Goal: Task Accomplishment & Management: Manage account settings

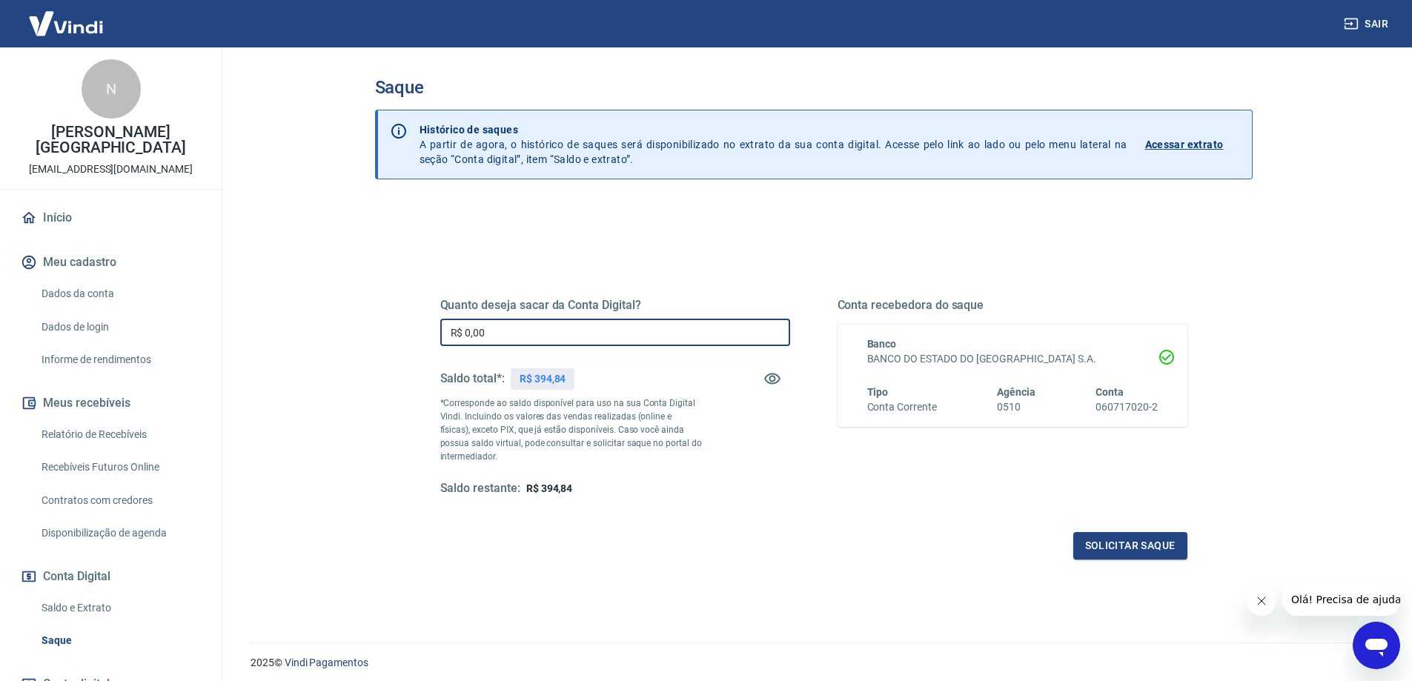
drag, startPoint x: 520, startPoint y: 319, endPoint x: 799, endPoint y: 308, distance: 279.7
click at [365, 309] on div "Saque Histórico de saques A partir de agora, o histórico de saques será disponi…" at bounding box center [813, 336] width 913 height 578
type input "R$ 394,84"
click at [1100, 552] on button "Solicitar saque" at bounding box center [1131, 545] width 114 height 27
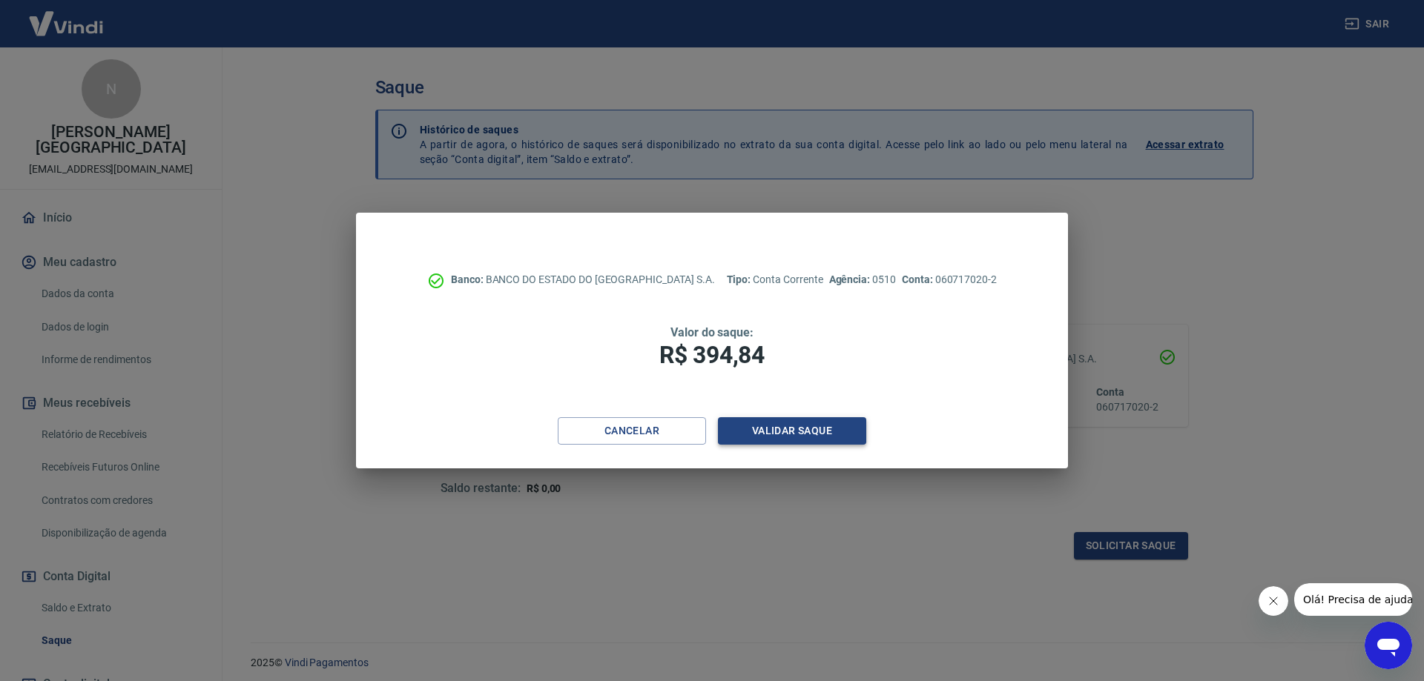
click at [758, 432] on button "Validar saque" at bounding box center [792, 430] width 148 height 27
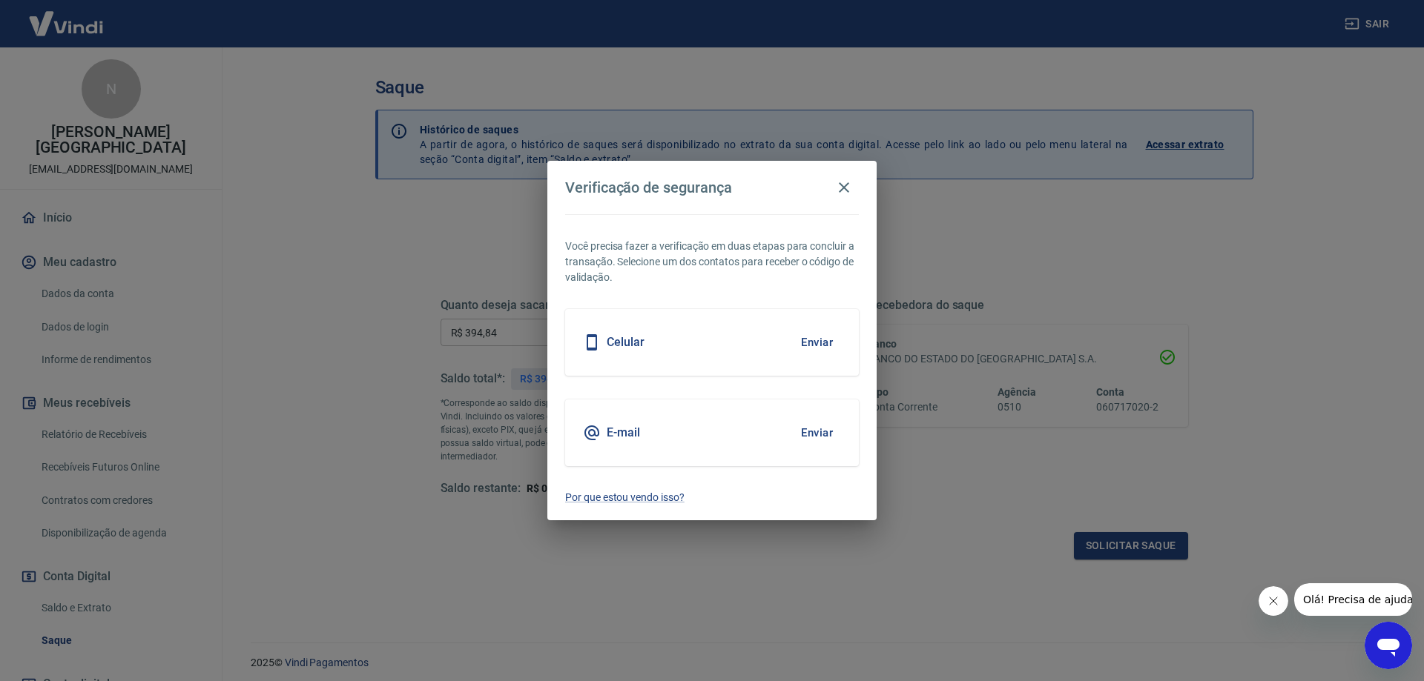
click at [824, 432] on button "Enviar" at bounding box center [817, 432] width 48 height 31
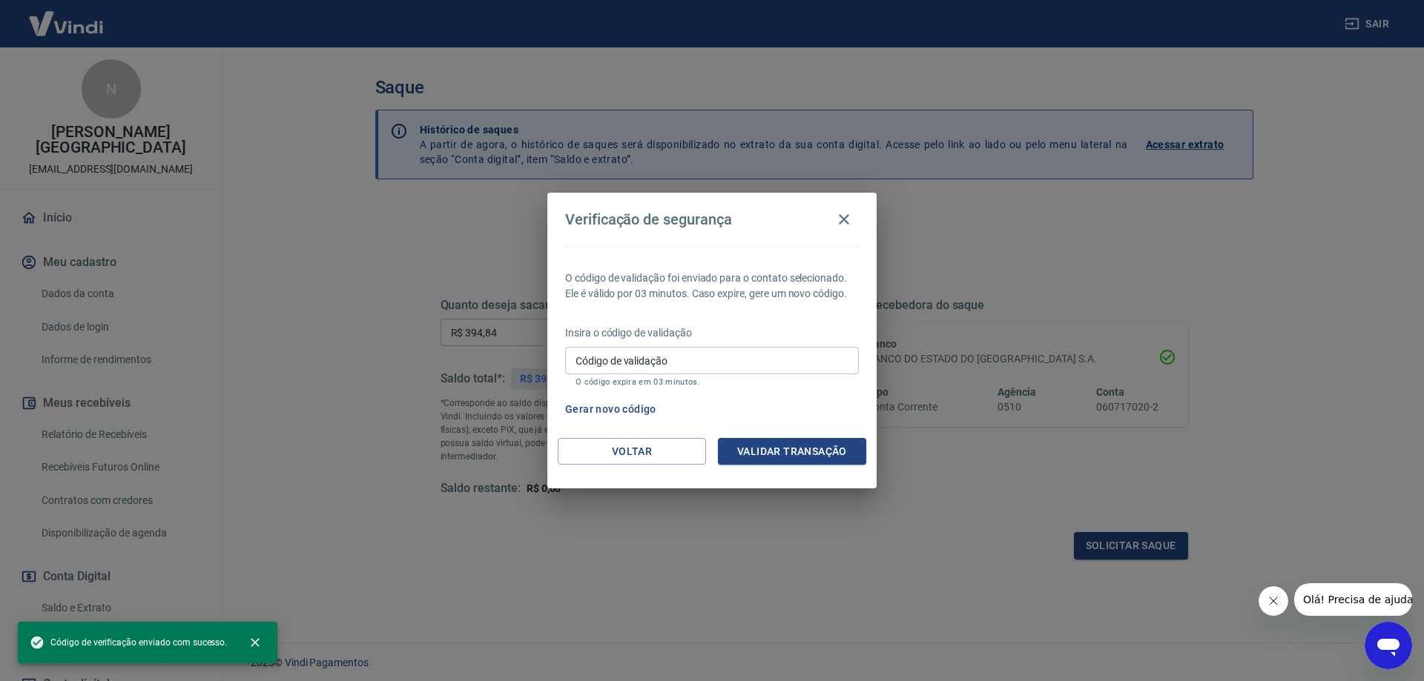
click at [692, 358] on input "Código de validação" at bounding box center [712, 360] width 294 height 27
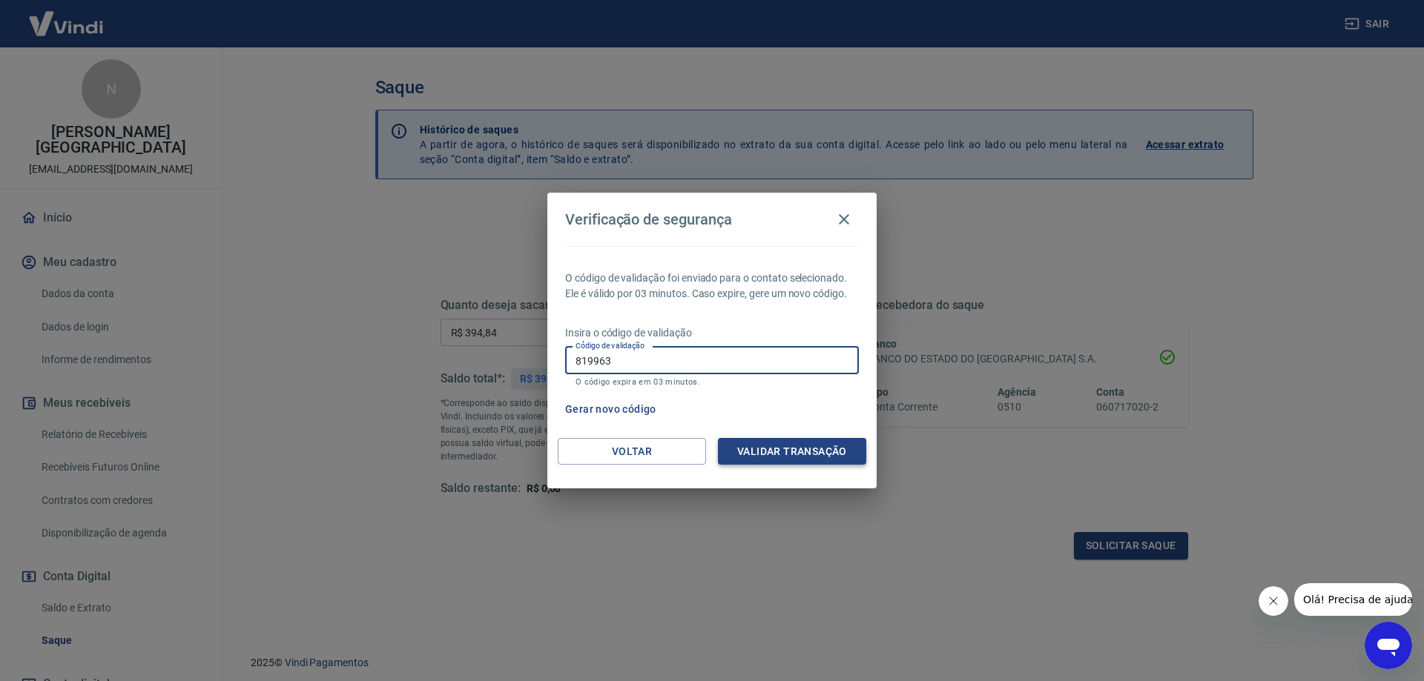
type input "819963"
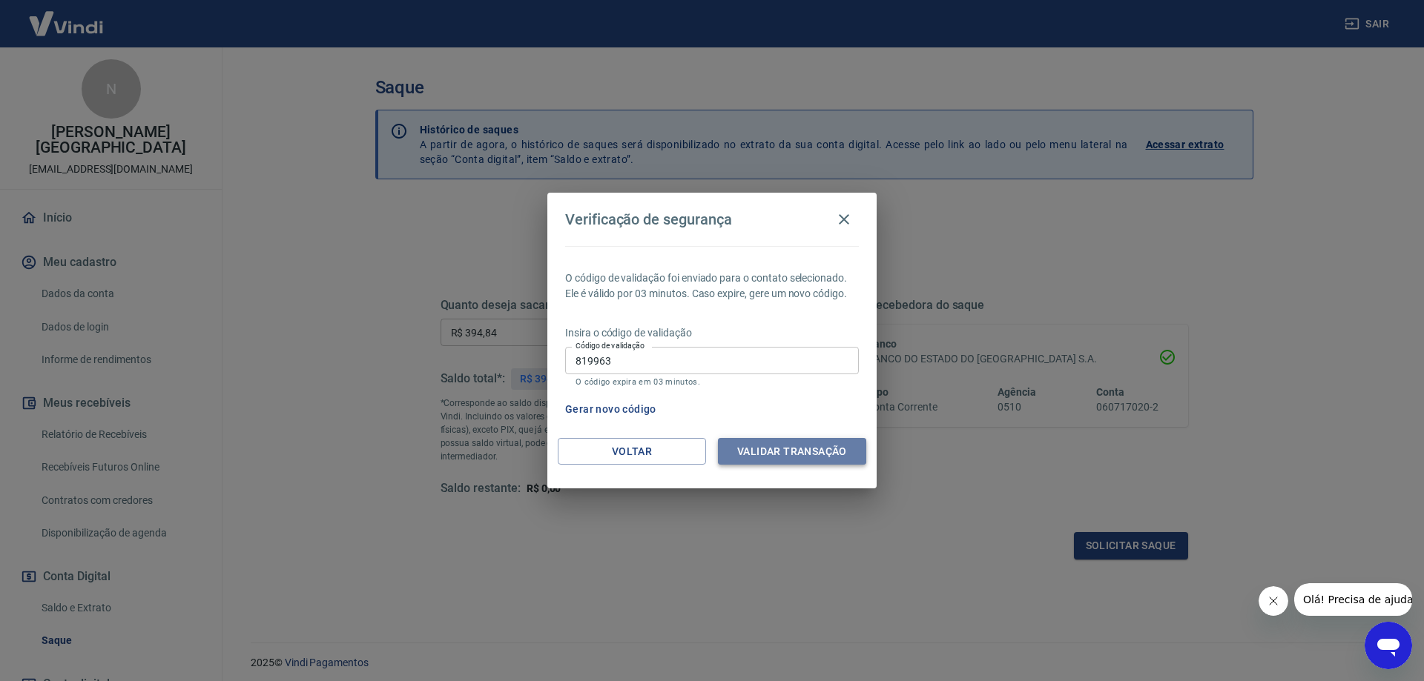
click at [766, 446] on button "Validar transação" at bounding box center [792, 451] width 148 height 27
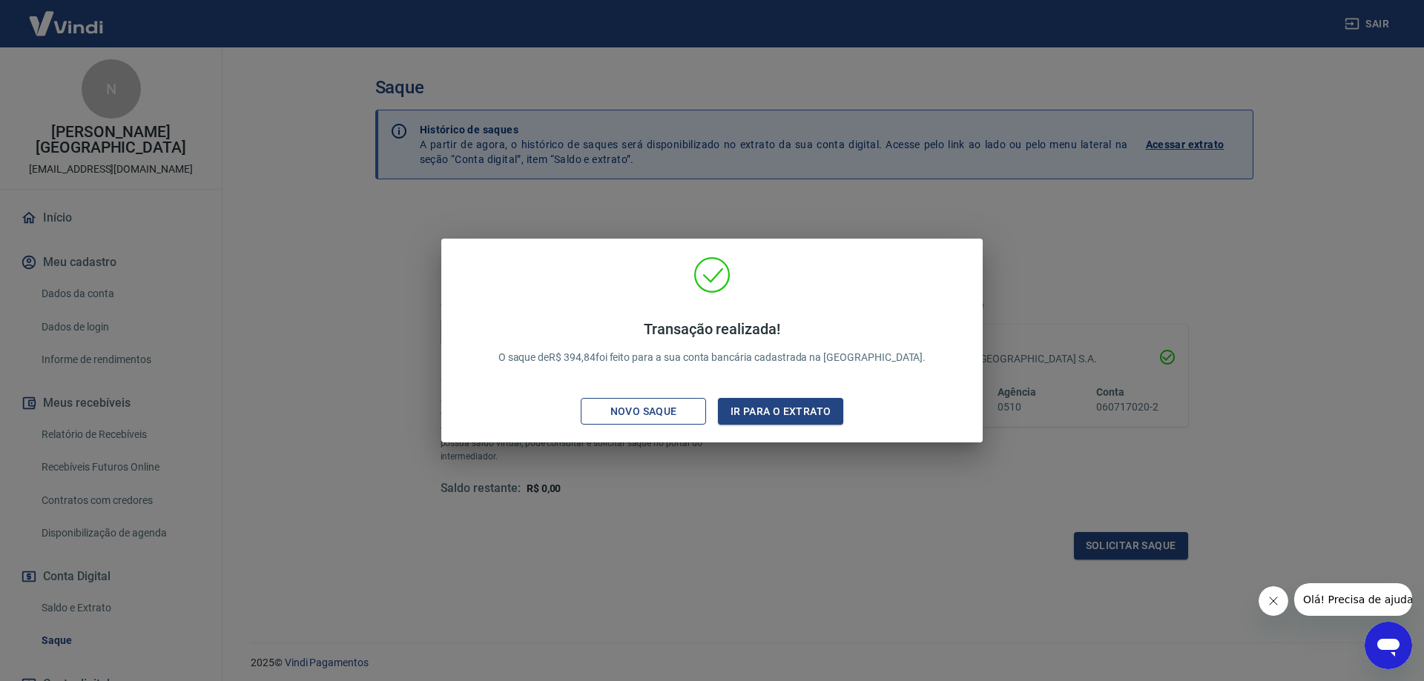
click at [631, 414] on div "Novo saque" at bounding box center [643, 412] width 102 height 19
